Goal: Subscribe to service/newsletter

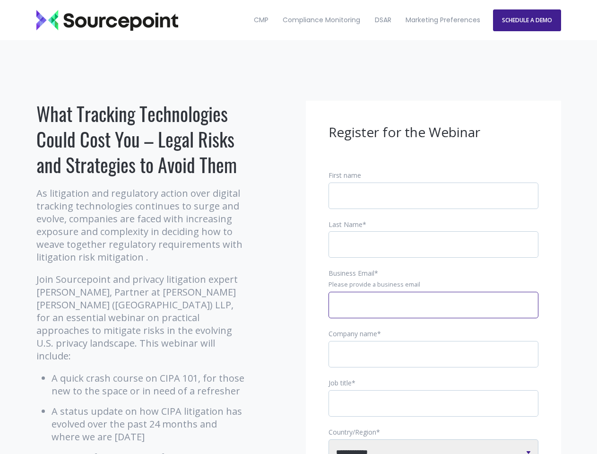
click at [434, 313] on input "Business Email *" at bounding box center [434, 305] width 210 height 26
